Goal: Task Accomplishment & Management: Complete application form

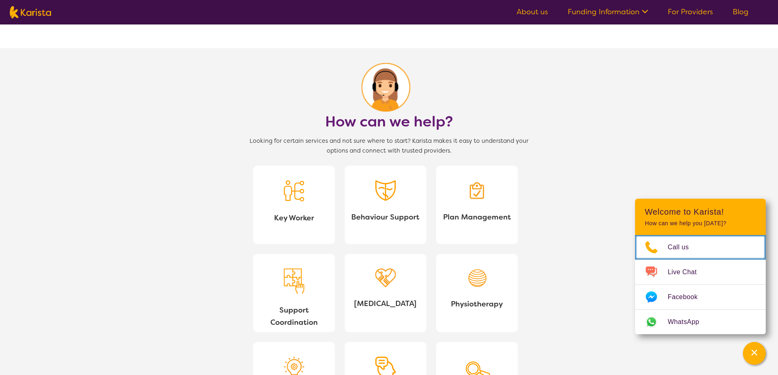
scroll to position [653, 0]
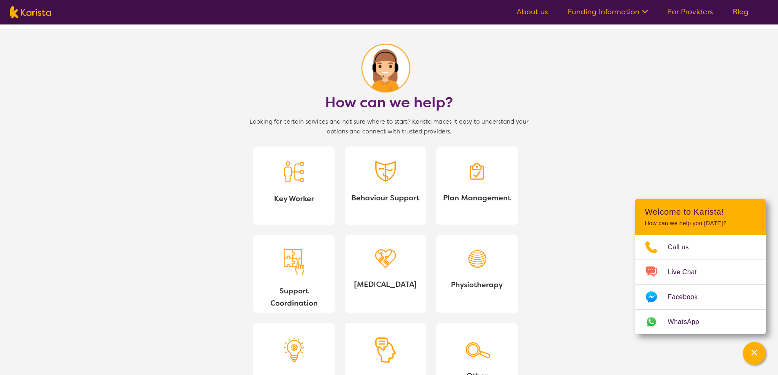
click at [697, 13] on link "For Providers" at bounding box center [690, 12] width 45 height 10
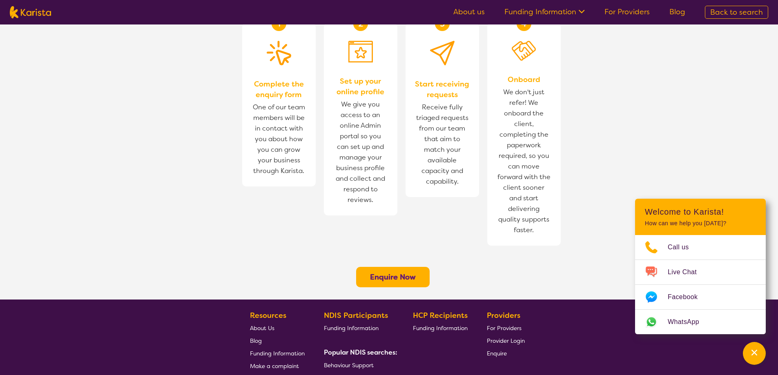
scroll to position [572, 0]
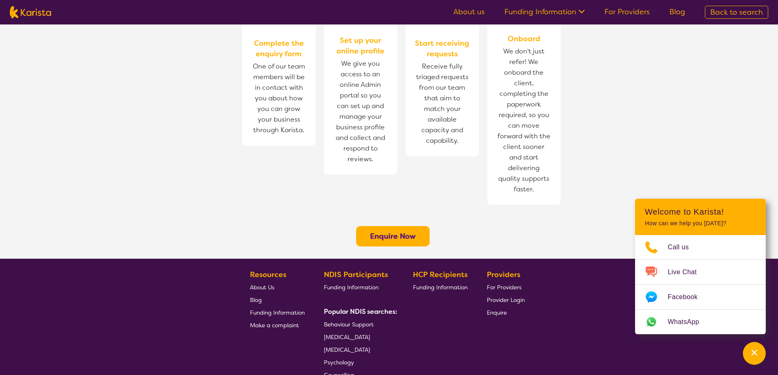
click at [409, 226] on button "Enquire Now" at bounding box center [392, 236] width 73 height 20
click at [396, 231] on b "Enquire Now" at bounding box center [393, 236] width 46 height 10
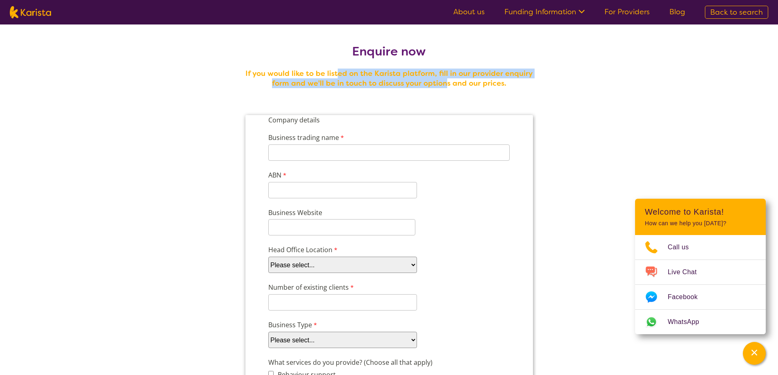
drag, startPoint x: 337, startPoint y: 72, endPoint x: 446, endPoint y: 86, distance: 109.4
click at [446, 86] on h4 "If you would like to be listed on the Karista platform, fill in our provider en…" at bounding box center [389, 79] width 294 height 20
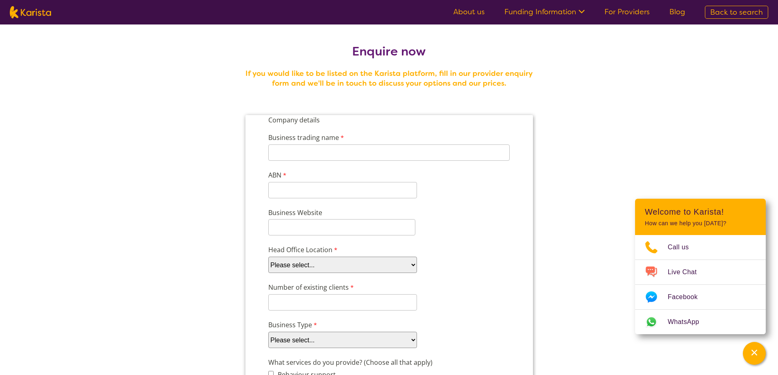
click at [585, 12] on icon at bounding box center [580, 11] width 9 height 9
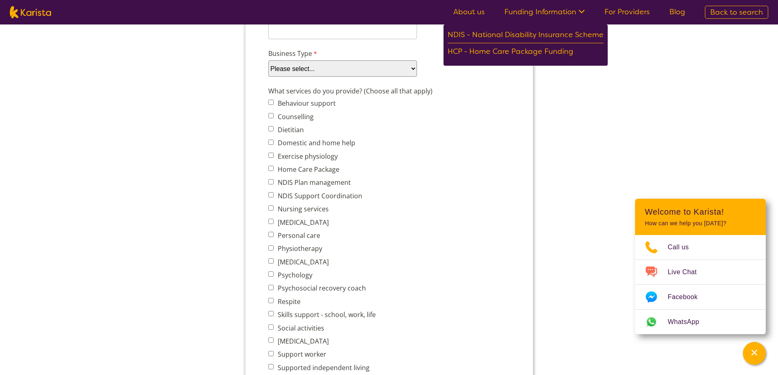
scroll to position [286, 0]
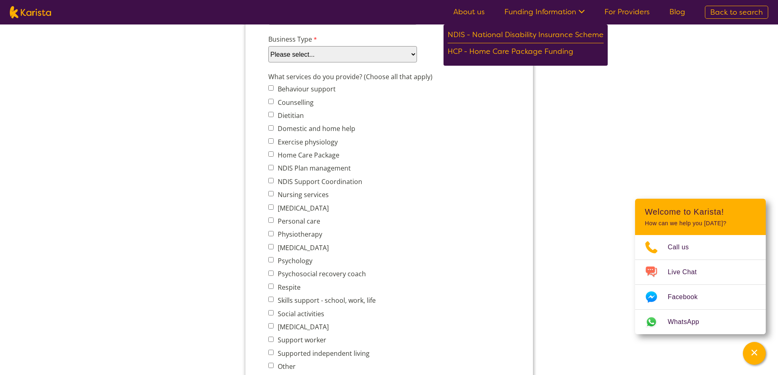
click at [269, 286] on input "Respite" at bounding box center [270, 286] width 5 height 5
checkbox input "true"
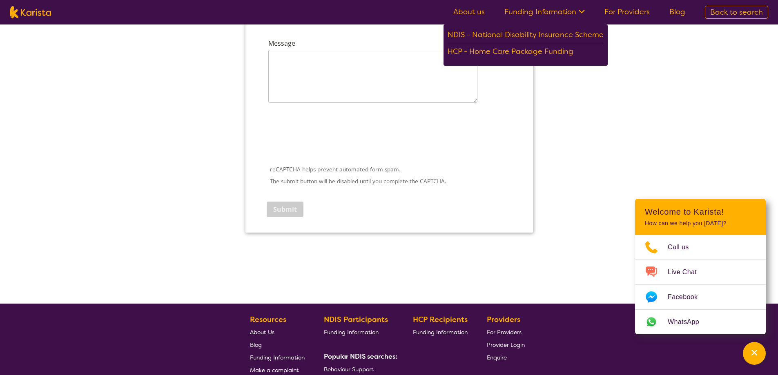
scroll to position [1035, 0]
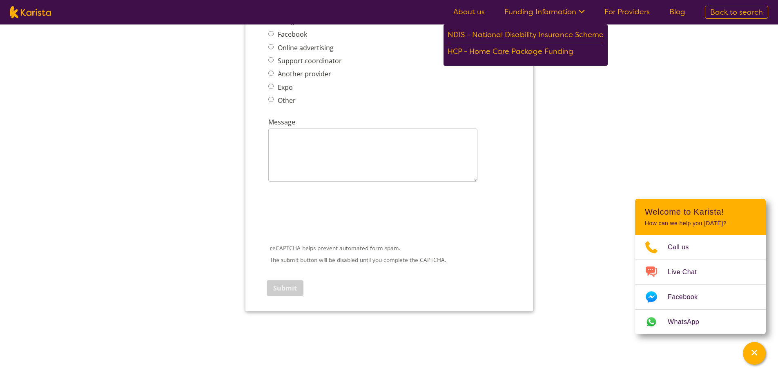
click at [623, 8] on link "For Providers" at bounding box center [626, 12] width 45 height 10
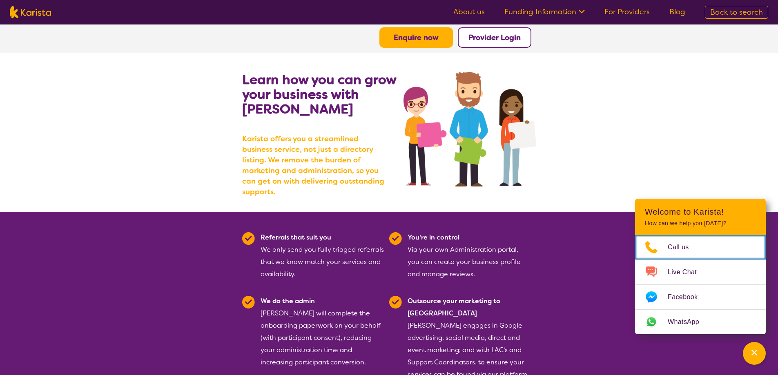
scroll to position [41, 0]
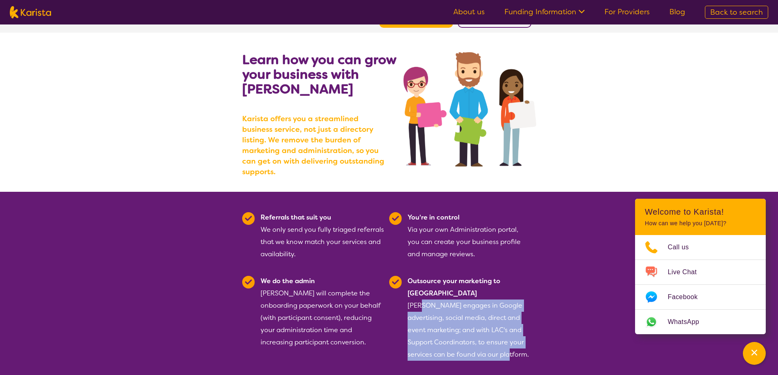
drag, startPoint x: 419, startPoint y: 282, endPoint x: 508, endPoint y: 337, distance: 104.3
click at [508, 337] on div "Outsource your marketing to us Karista engages in Google advertising, social me…" at bounding box center [469, 318] width 124 height 86
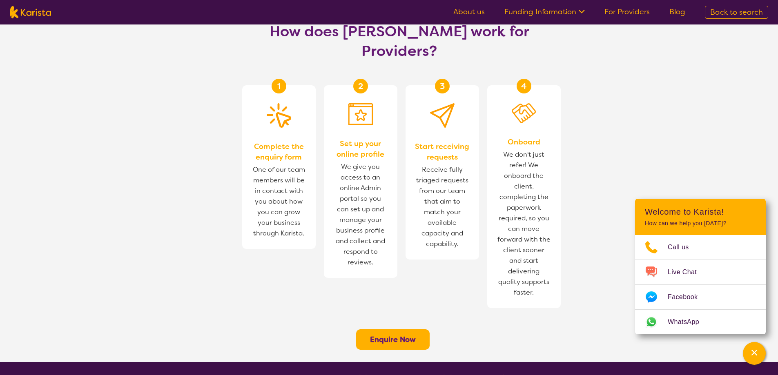
scroll to position [0, 0]
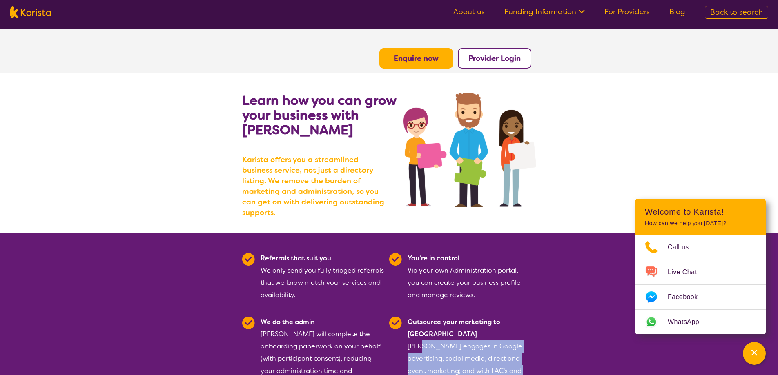
click at [466, 14] on link "About us" at bounding box center [468, 12] width 31 height 10
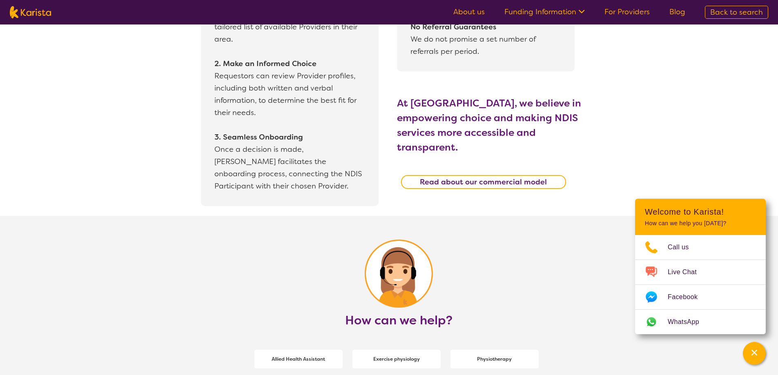
scroll to position [817, 0]
